Goal: Task Accomplishment & Management: Use online tool/utility

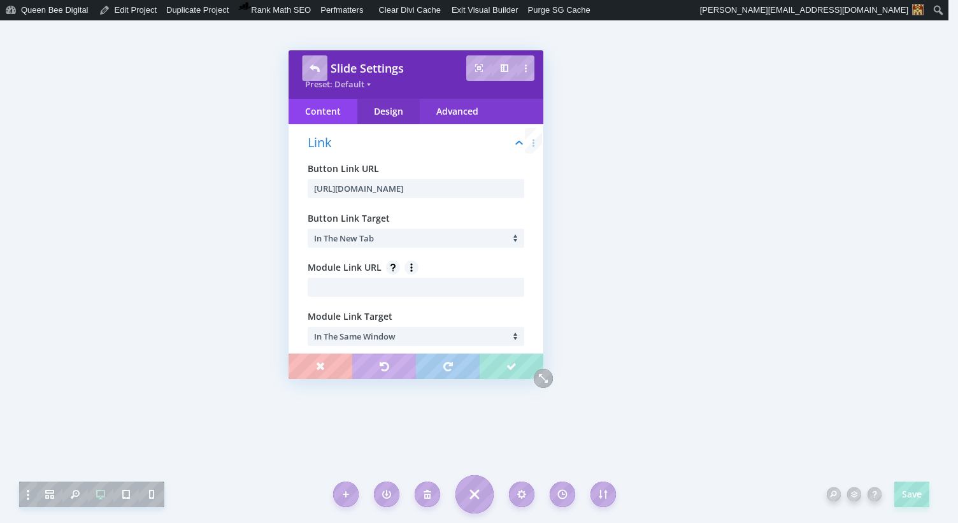
click at [388, 115] on div "Design" at bounding box center [388, 111] width 62 height 25
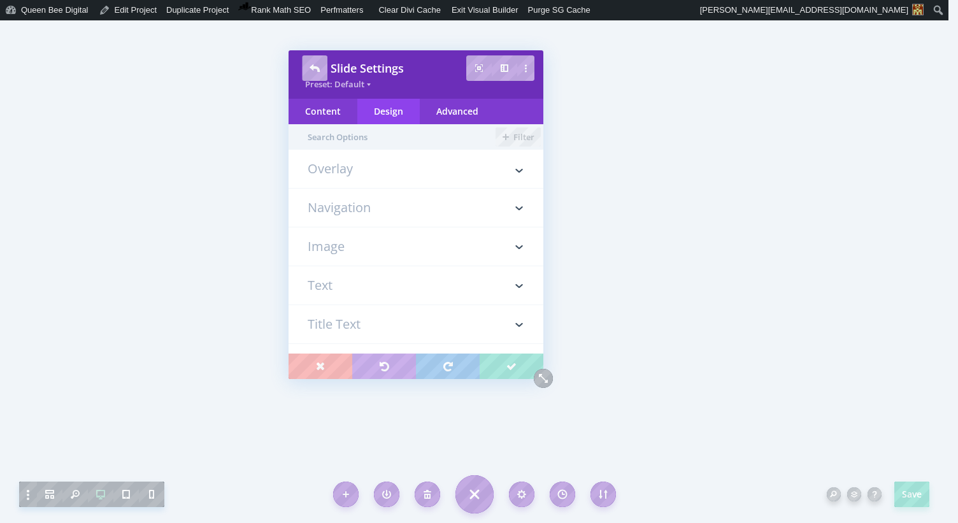
scroll to position [268, 0]
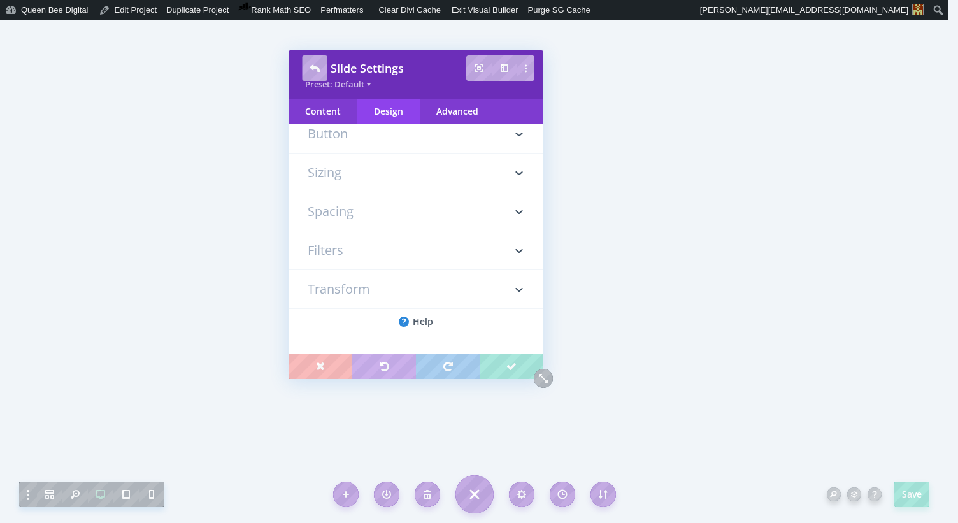
click at [400, 136] on h3 "Button" at bounding box center [416, 134] width 217 height 38
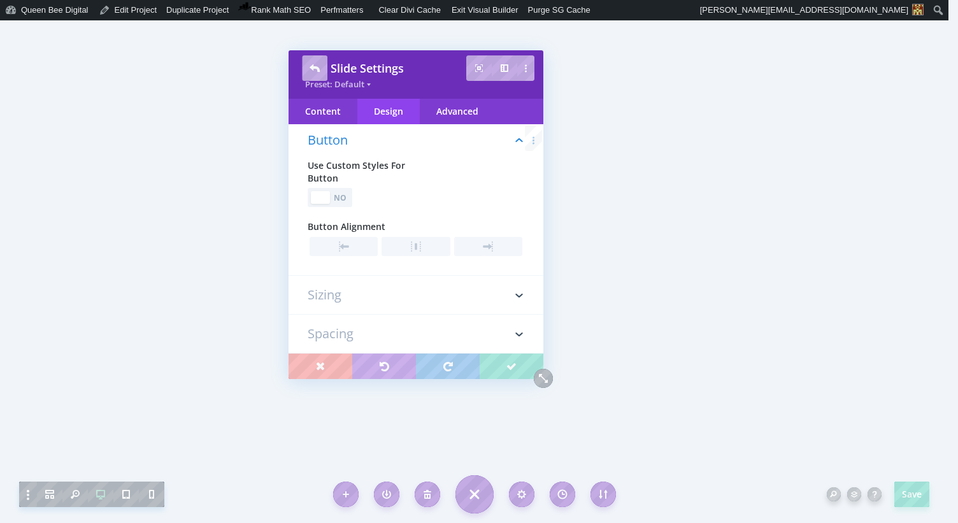
scroll to position [266, 0]
click at [341, 194] on div "No" at bounding box center [341, 200] width 18 height 12
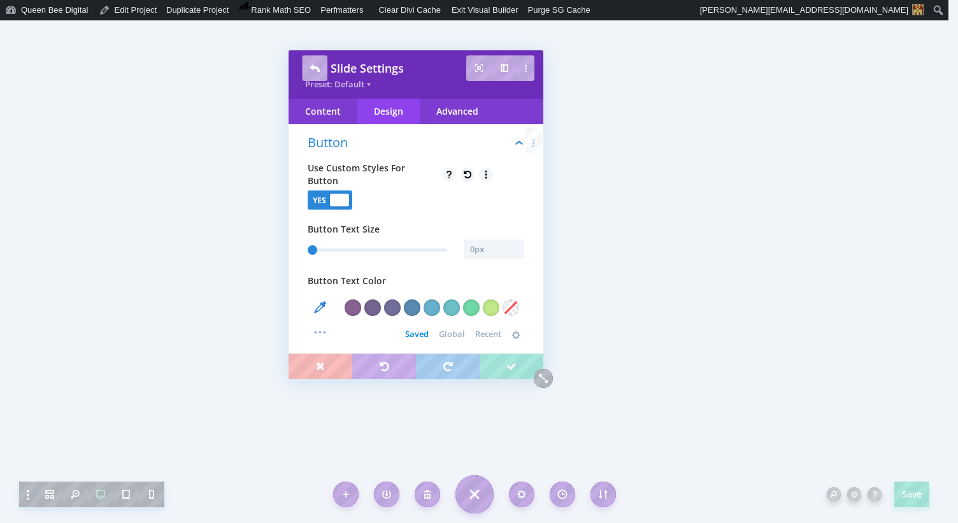
click at [443, 329] on span "Global" at bounding box center [452, 334] width 26 height 10
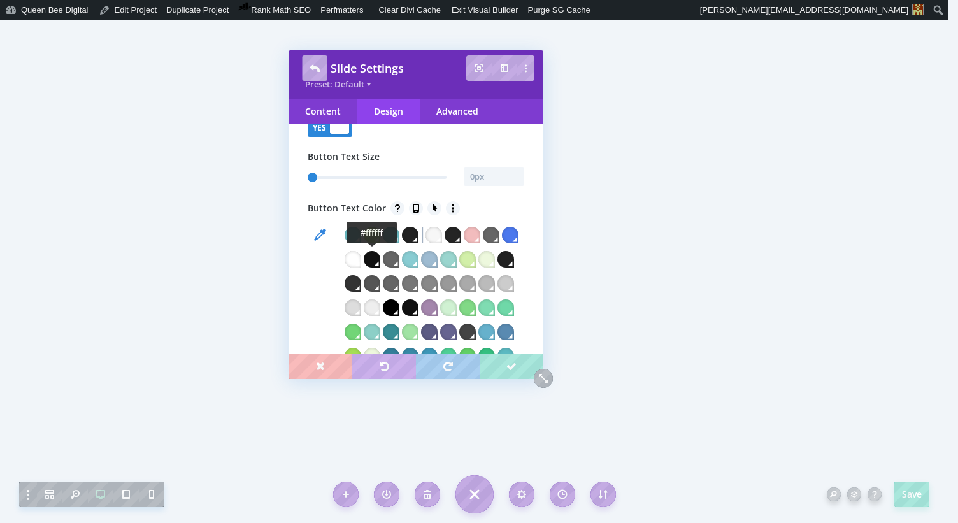
click at [361, 257] on div at bounding box center [353, 259] width 17 height 17
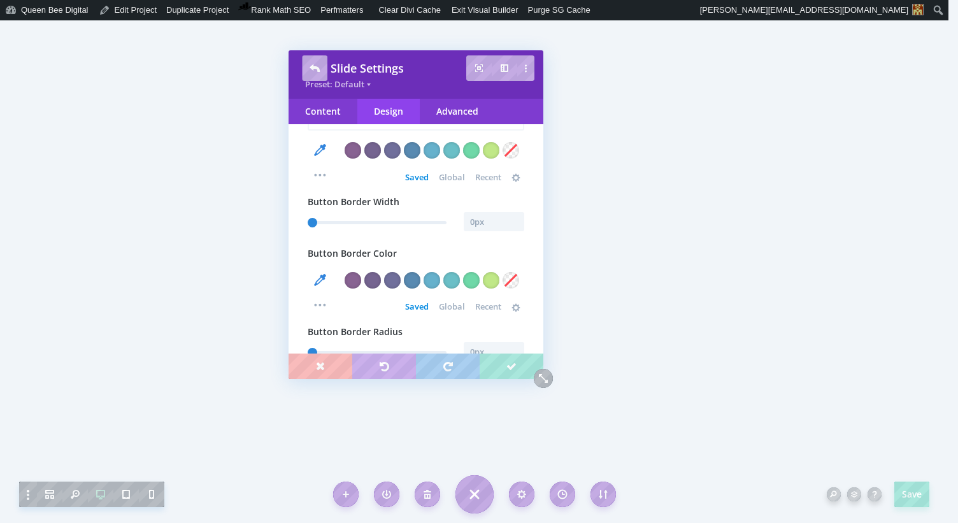
scroll to position [1044, 0]
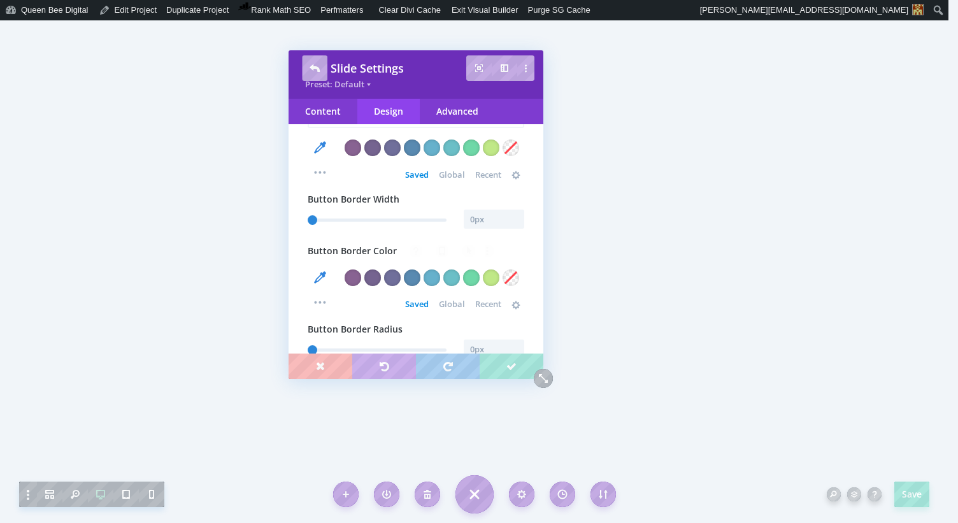
click at [477, 193] on div "Button Use Custom Styles For Button Yes No Button Text Size Button Text Color S…" at bounding box center [416, 374] width 255 height 2070
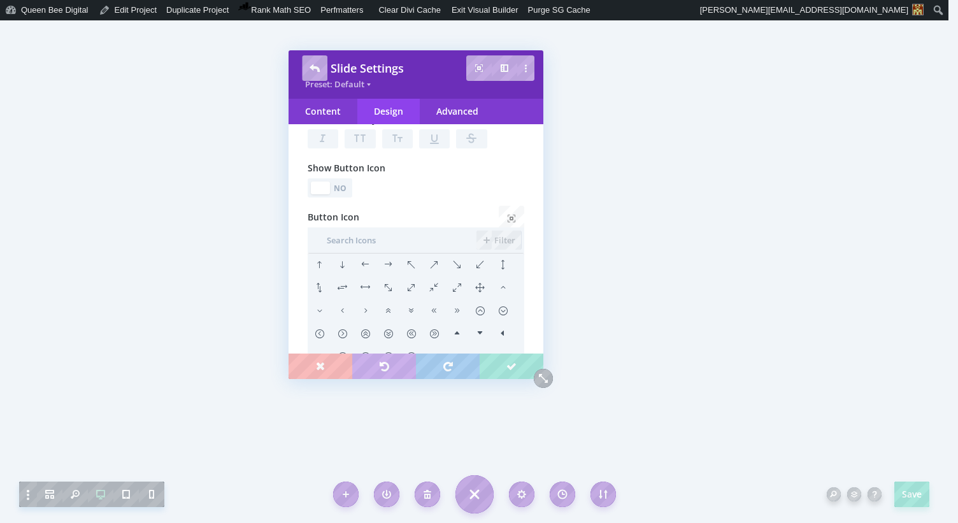
scroll to position [1561, 0]
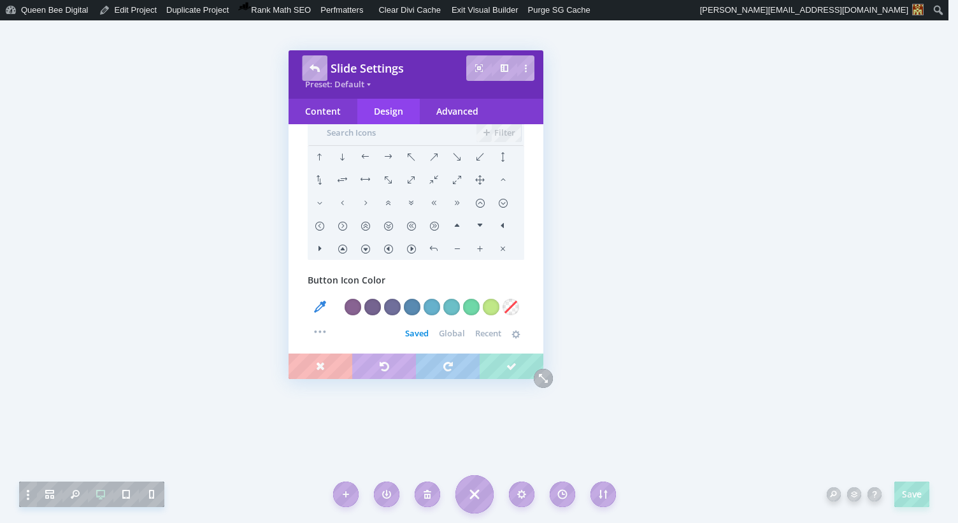
click at [389, 169] on li at bounding box center [387, 157] width 23 height 23
click at [492, 315] on div at bounding box center [491, 307] width 17 height 17
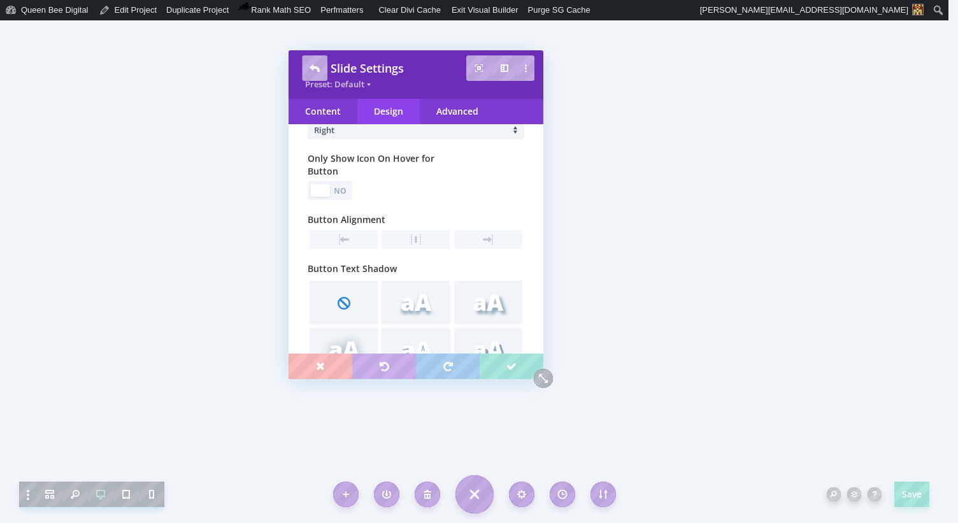
click at [343, 197] on div "No" at bounding box center [341, 191] width 18 height 12
click at [322, 197] on div "Yes" at bounding box center [320, 191] width 18 height 12
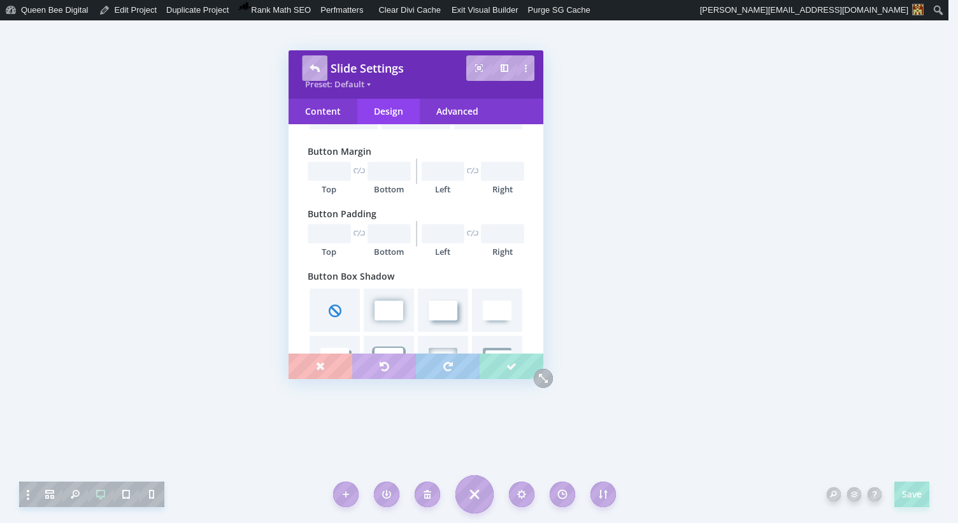
scroll to position [2065, 0]
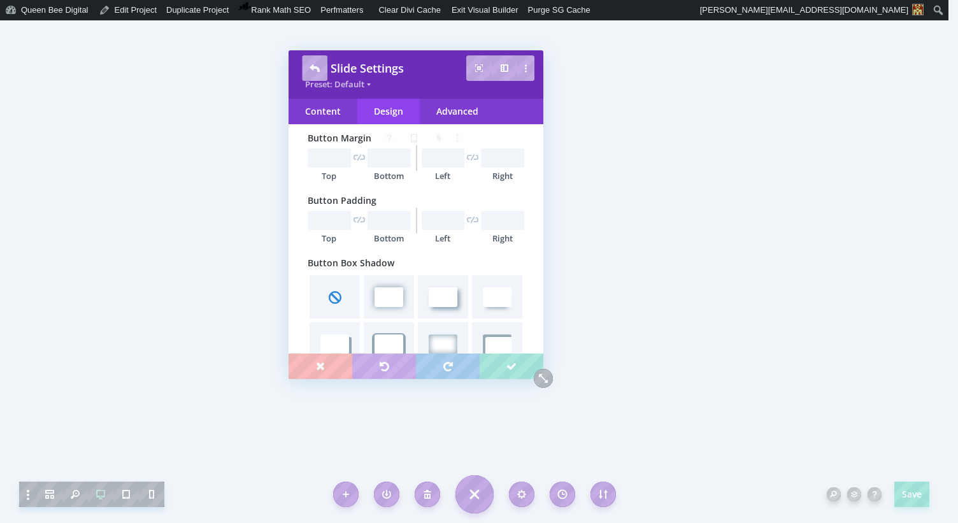
type input "1"
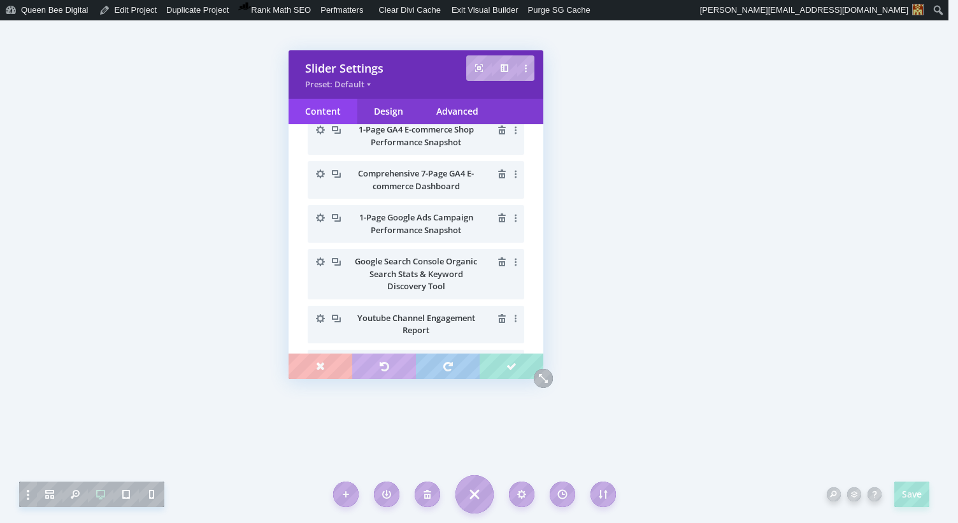
scroll to position [102, 0]
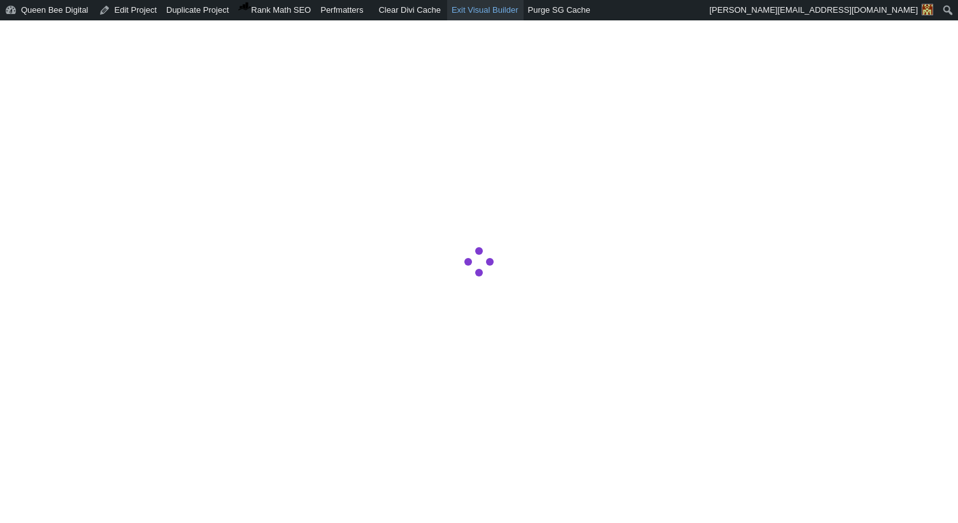
click at [501, 8] on link "Exit Visual Builder" at bounding box center [485, 10] width 76 height 20
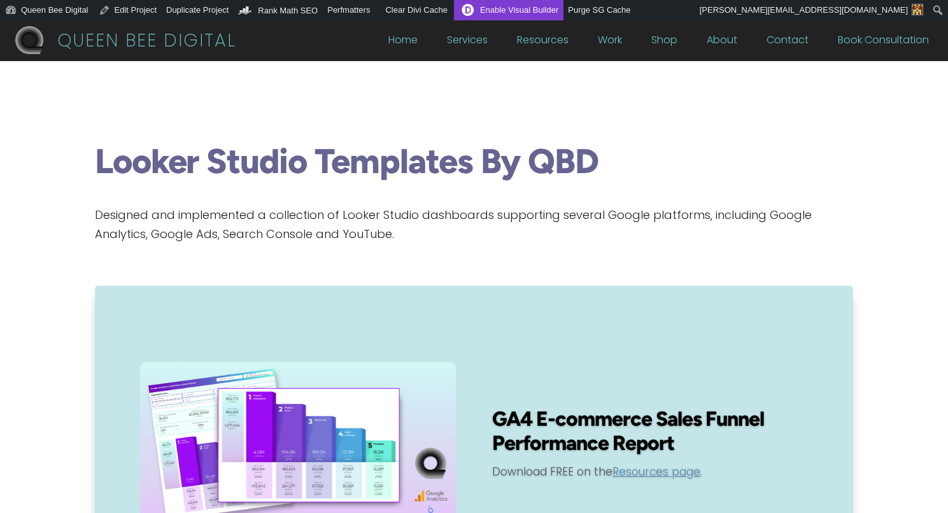
click at [536, 8] on link "Enable Visual Builder" at bounding box center [509, 10] width 110 height 20
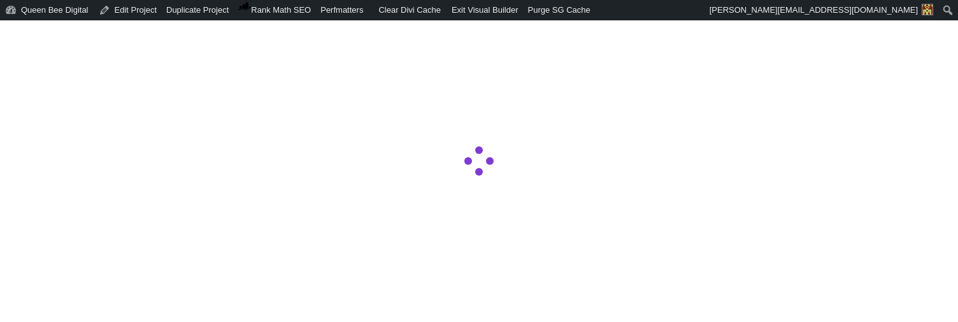
click at [323, 254] on div at bounding box center [479, 161] width 958 height 322
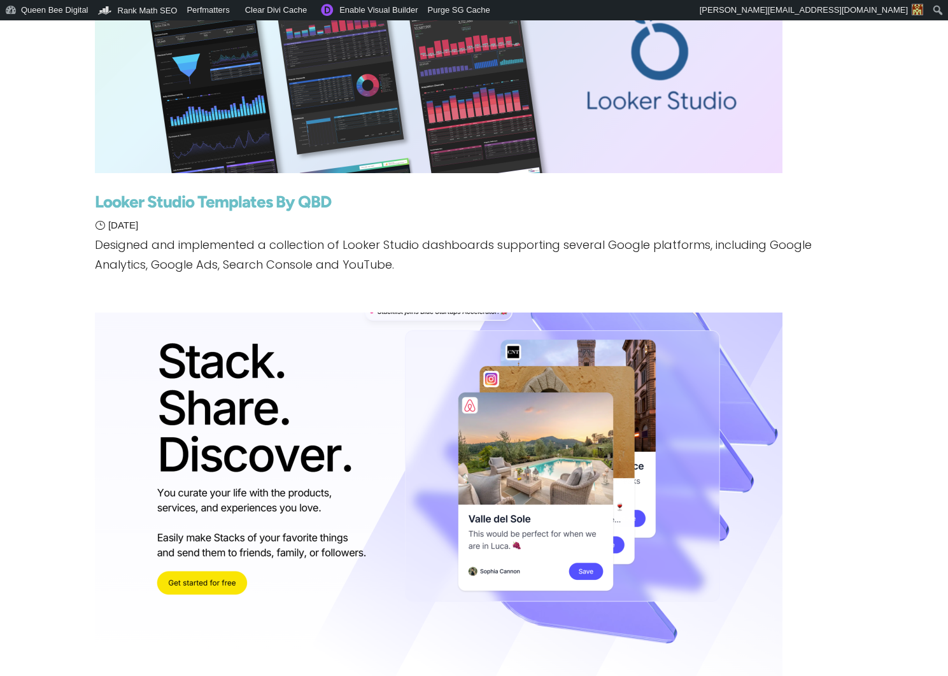
scroll to position [332, 0]
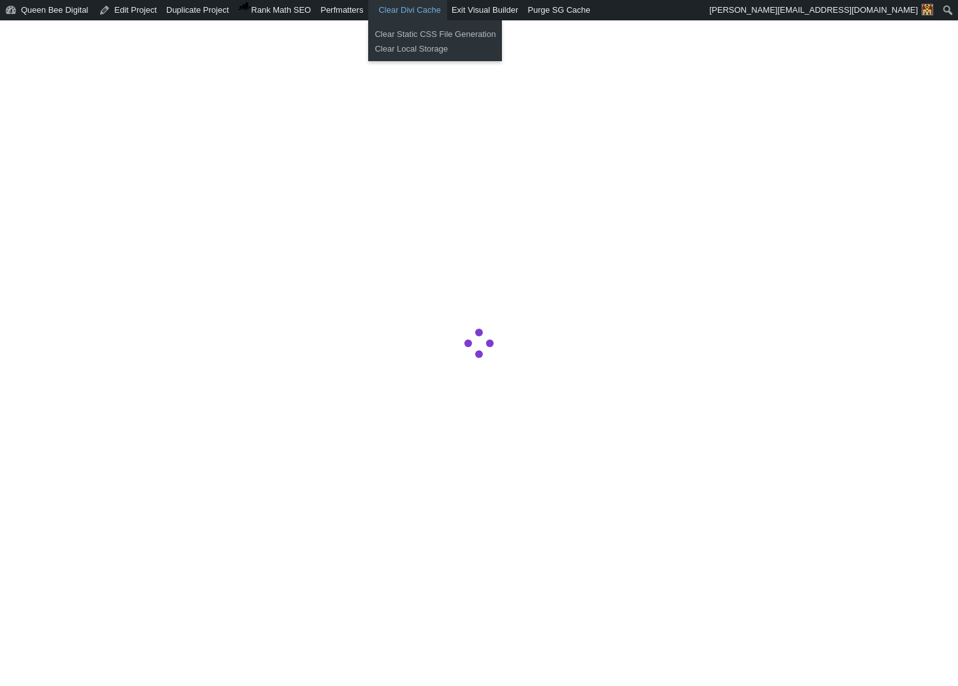
click at [418, 11] on span "Clear Divi Cache" at bounding box center [409, 10] width 62 height 20
click at [415, 31] on span "Clear Static CSS File Generation" at bounding box center [435, 34] width 121 height 10
click at [425, 13] on span "Clear Divi Cache" at bounding box center [409, 10] width 62 height 20
click at [416, 47] on link "Clear Local Storage" at bounding box center [435, 49] width 134 height 17
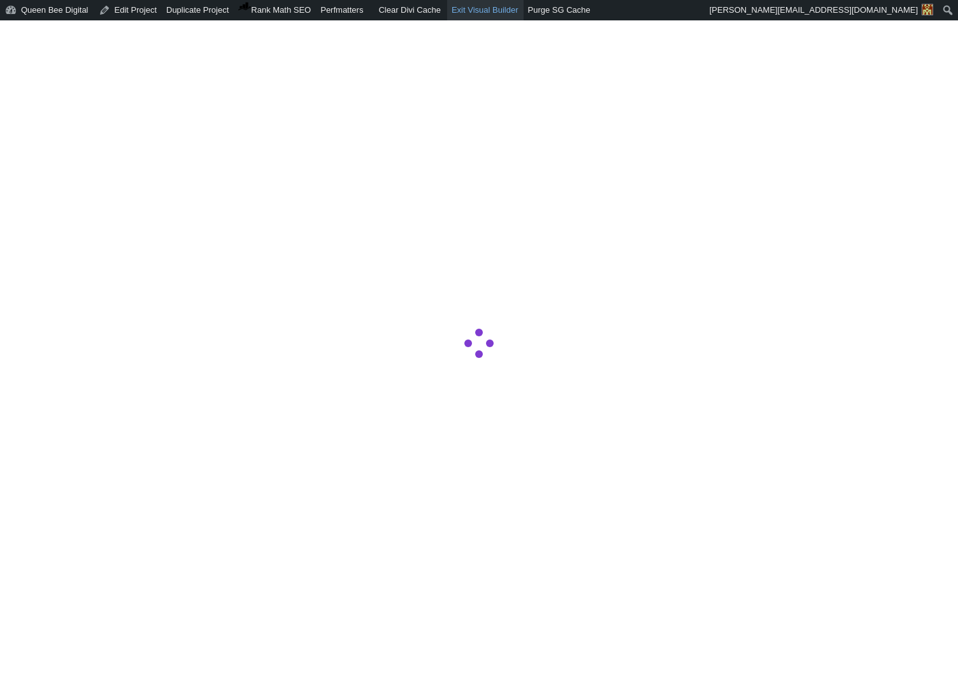
click at [508, 14] on link "Exit Visual Builder" at bounding box center [485, 10] width 76 height 20
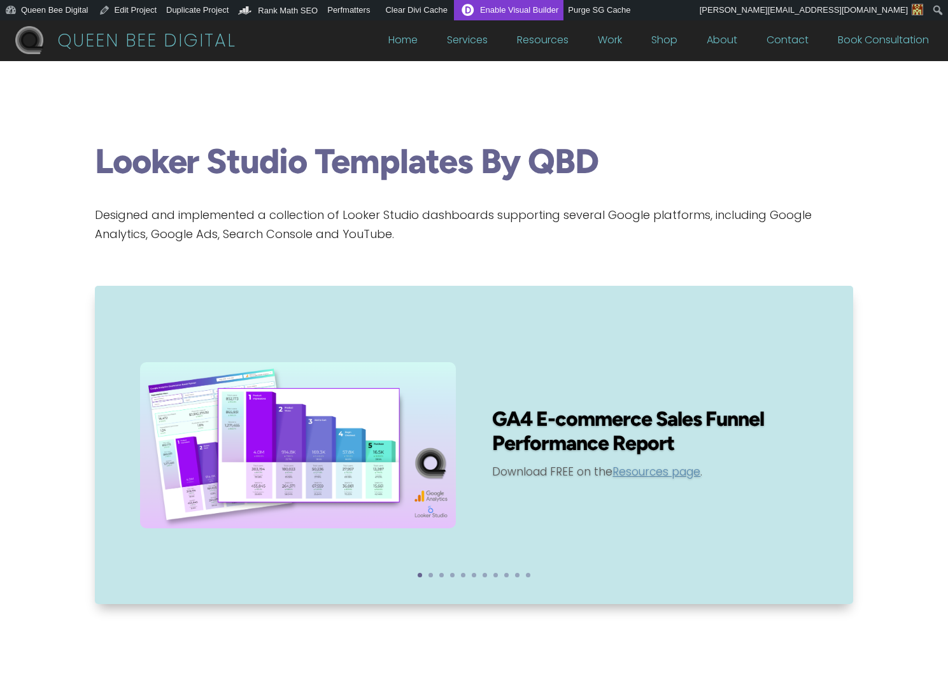
click at [526, 8] on link "Enable Visual Builder" at bounding box center [509, 10] width 110 height 20
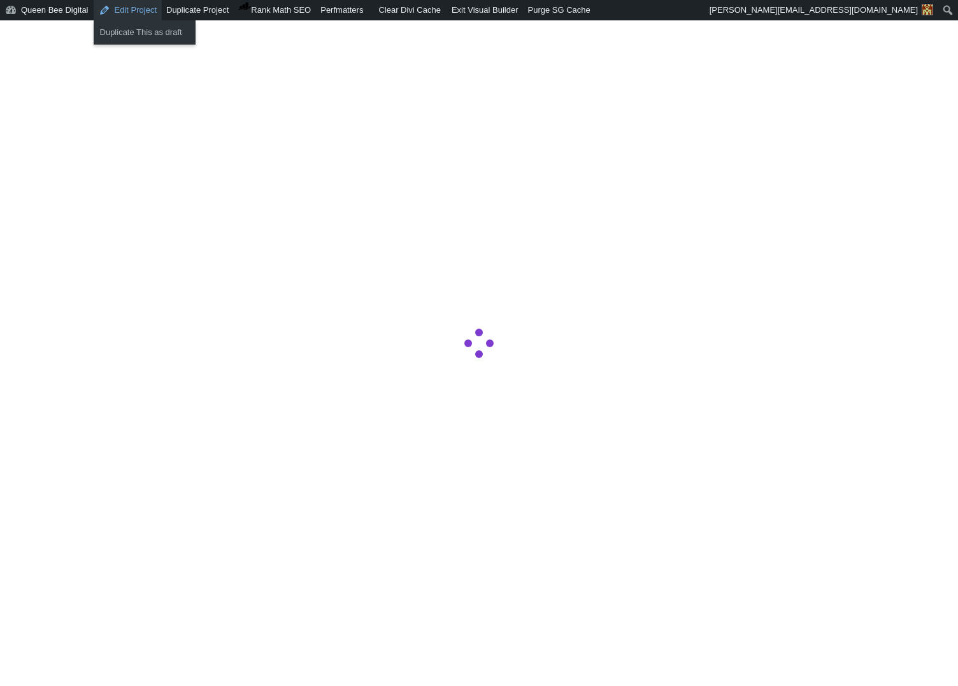
click at [136, 14] on link "Edit Project" at bounding box center [128, 10] width 68 height 20
